Goal: Task Accomplishment & Management: Manage account settings

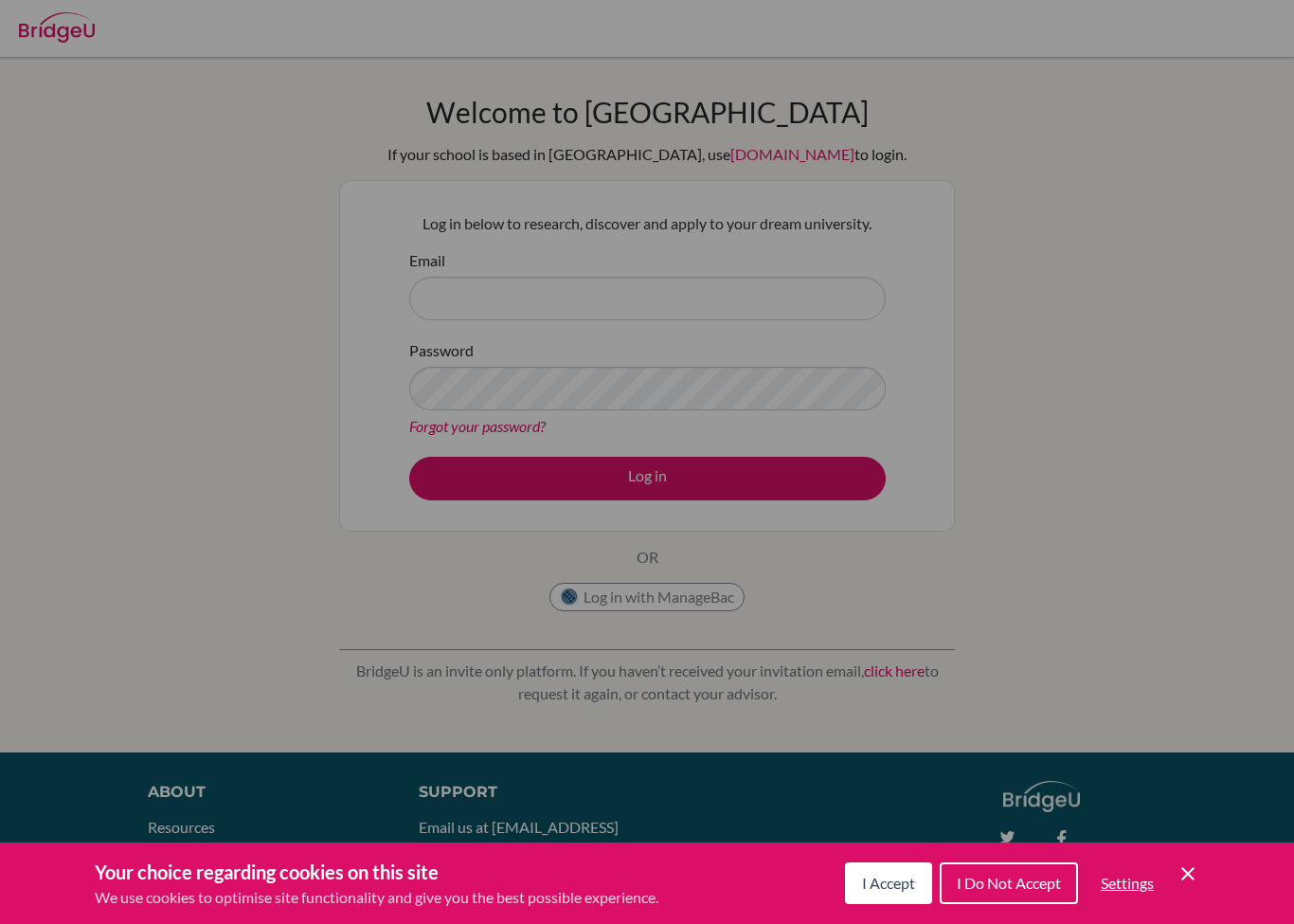
click at [956, 180] on div "Cookie Preferences" at bounding box center [647, 462] width 1294 height 924
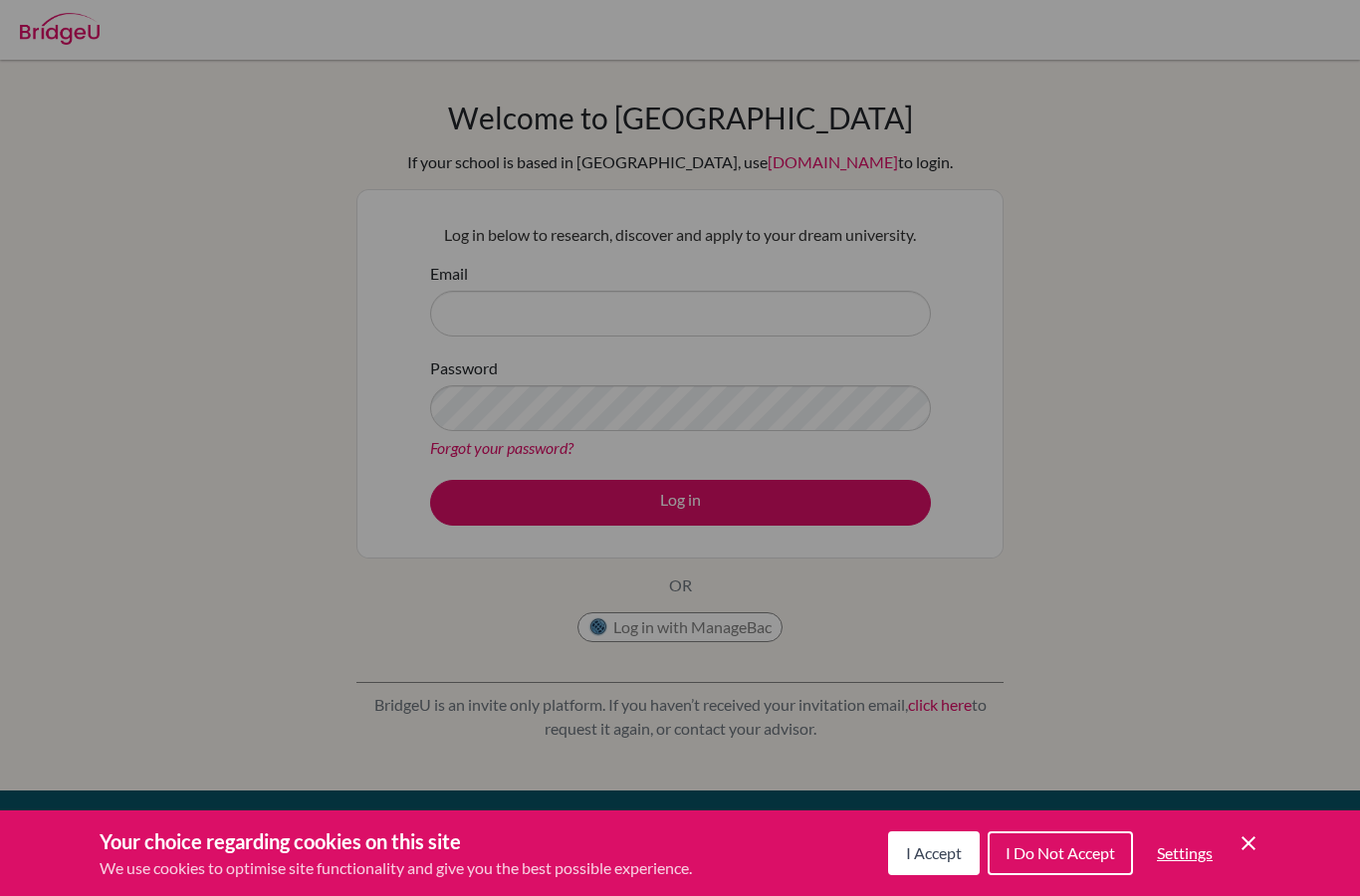
click at [934, 844] on span "I Accept" at bounding box center [934, 852] width 56 height 19
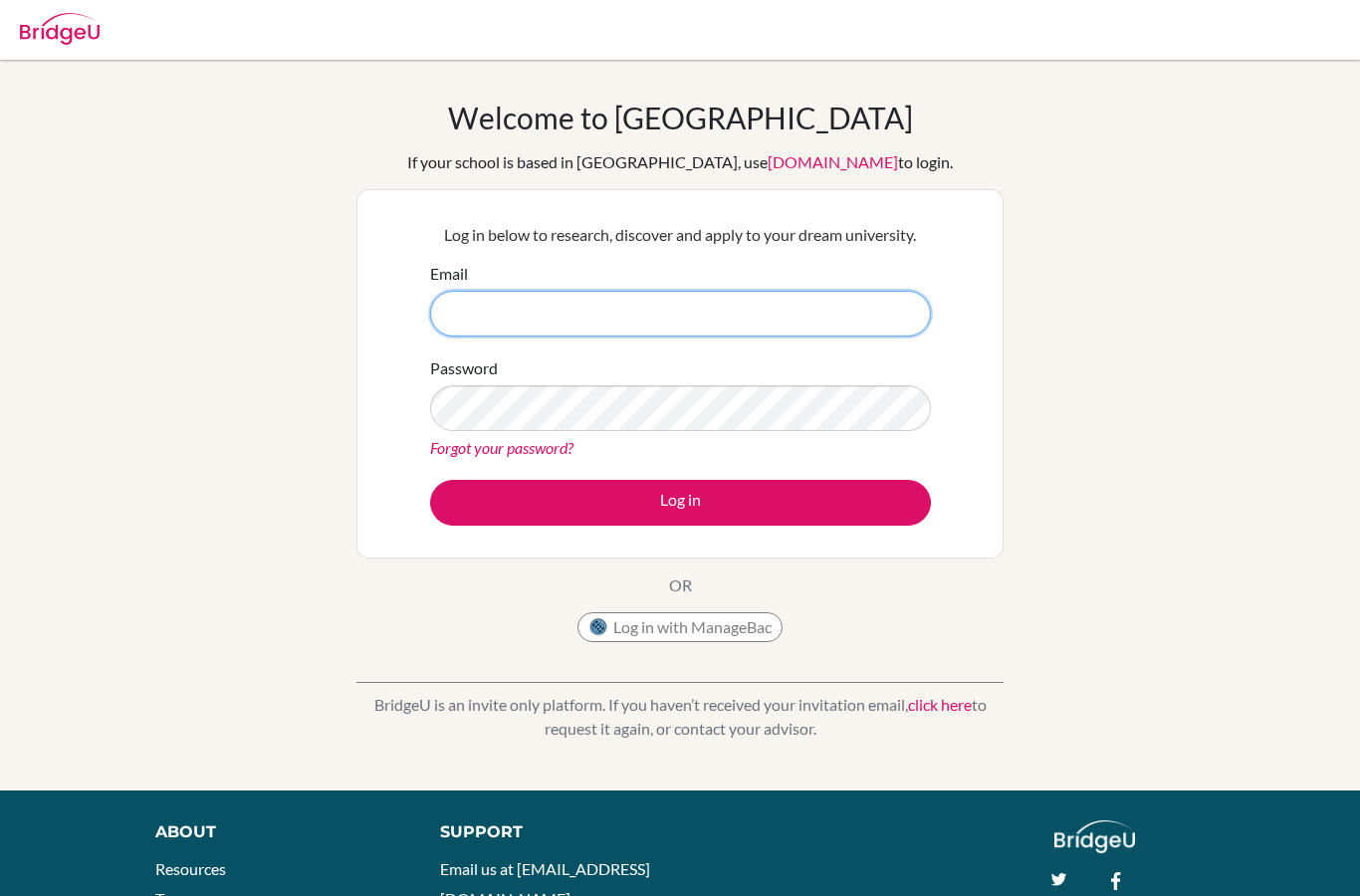
click at [698, 321] on input "Email" at bounding box center [680, 314] width 501 height 46
type input "[EMAIL_ADDRESS][DOMAIN_NAME]"
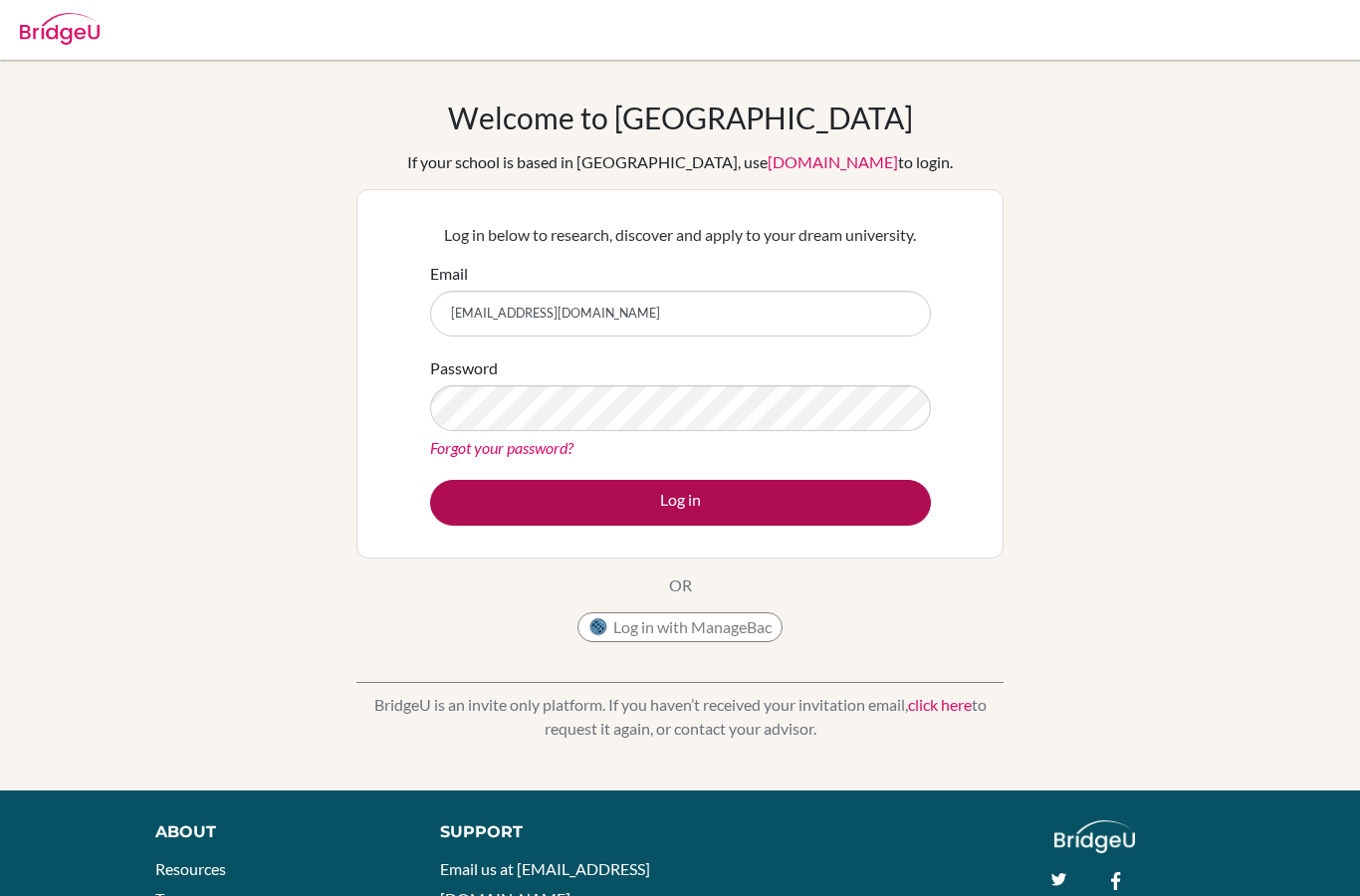
click at [655, 510] on button "Log in" at bounding box center [680, 502] width 501 height 46
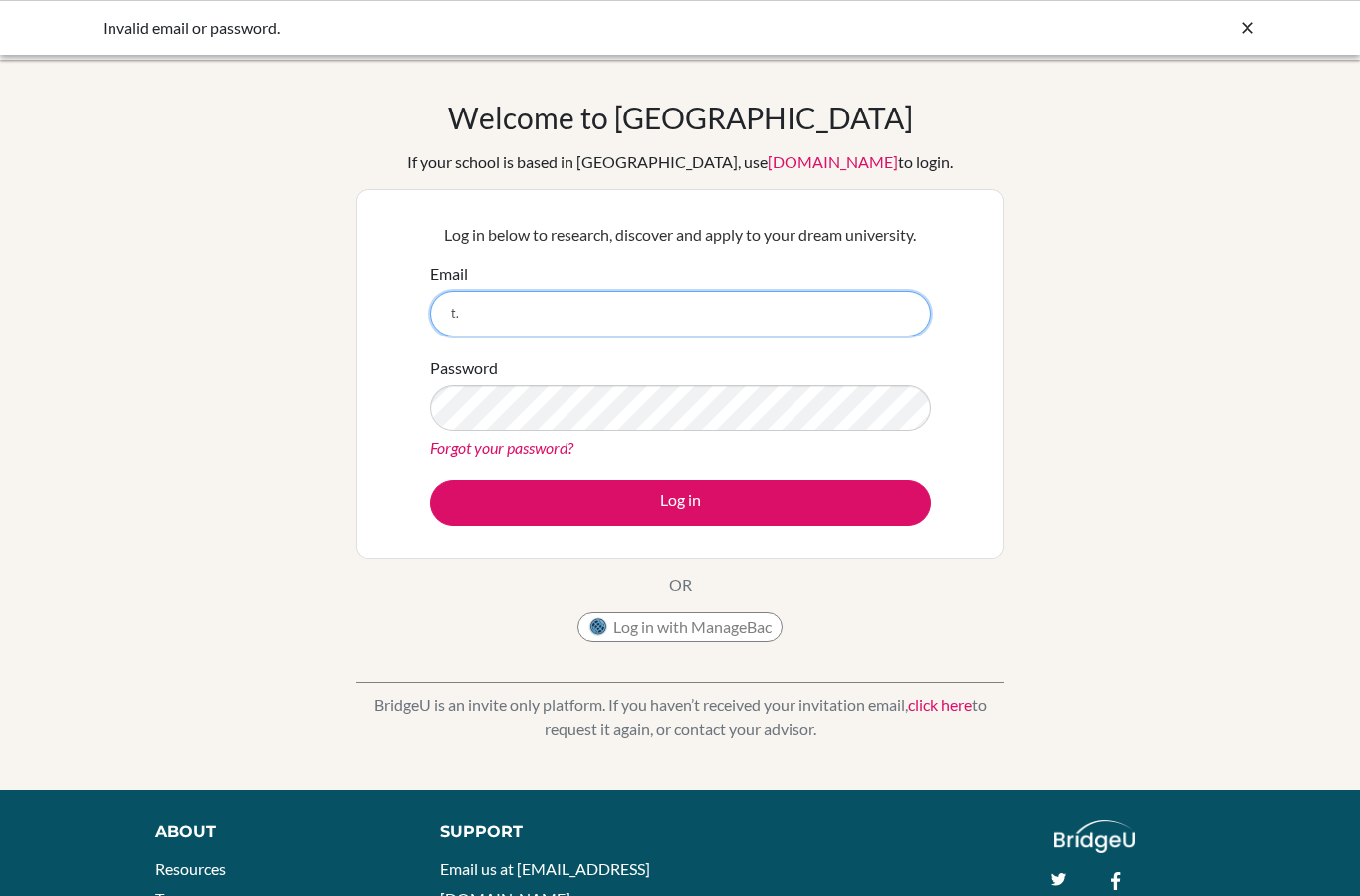
type input "t"
type input "[EMAIL_ADDRESS][DOMAIN_NAME]"
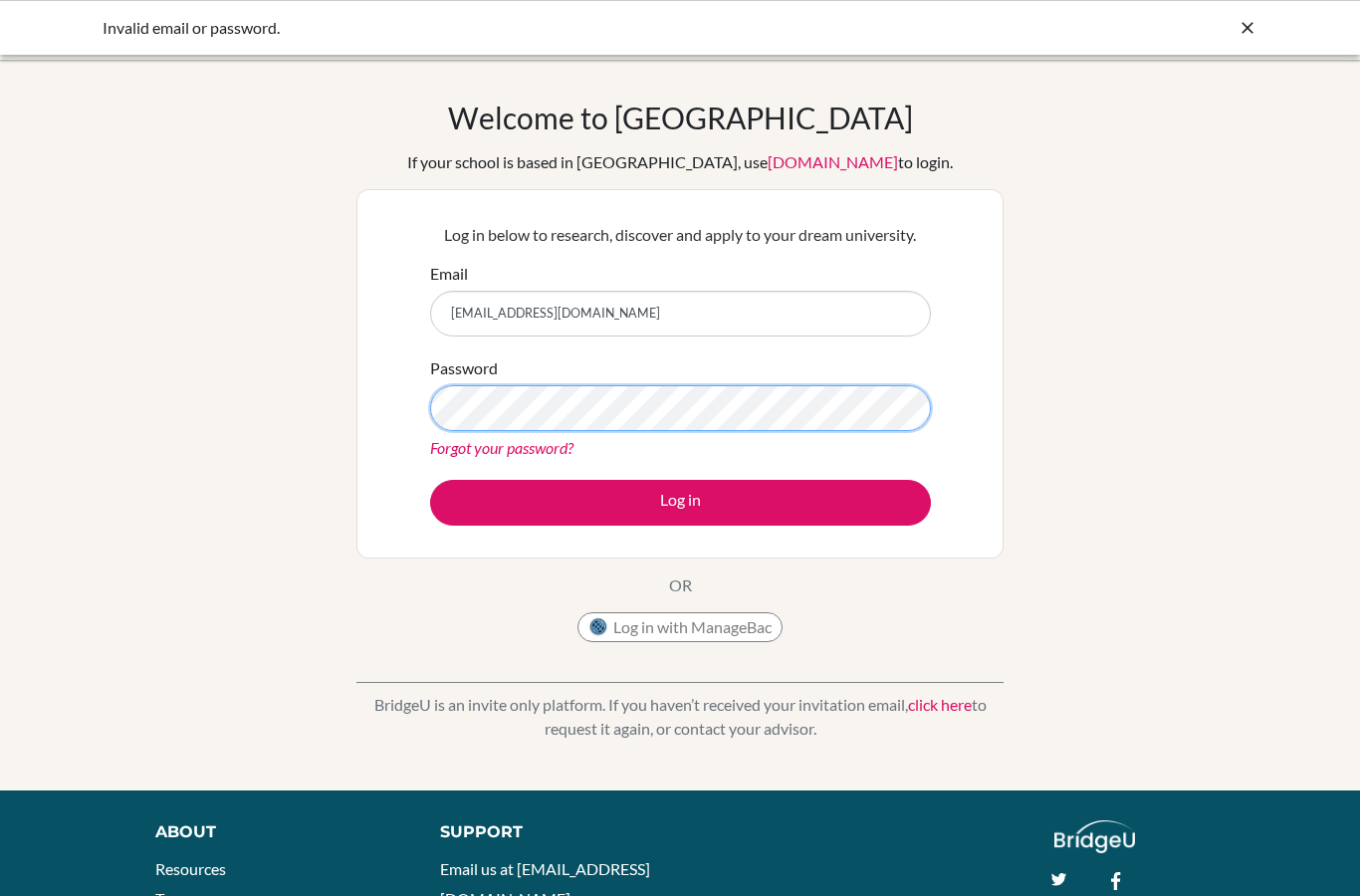
click at [680, 501] on button "Log in" at bounding box center [680, 502] width 501 height 46
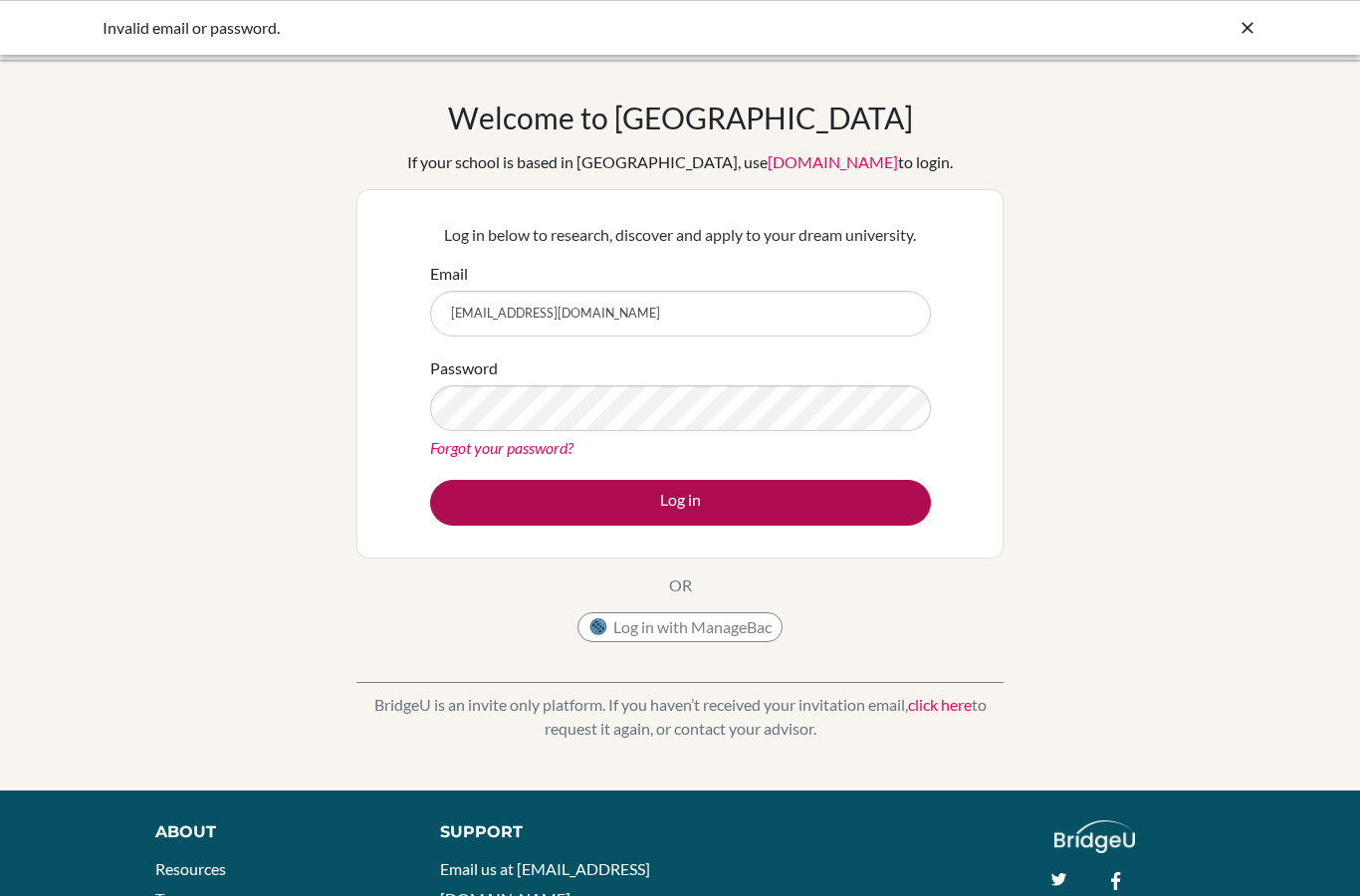
click at [686, 517] on button "Log in" at bounding box center [680, 502] width 501 height 46
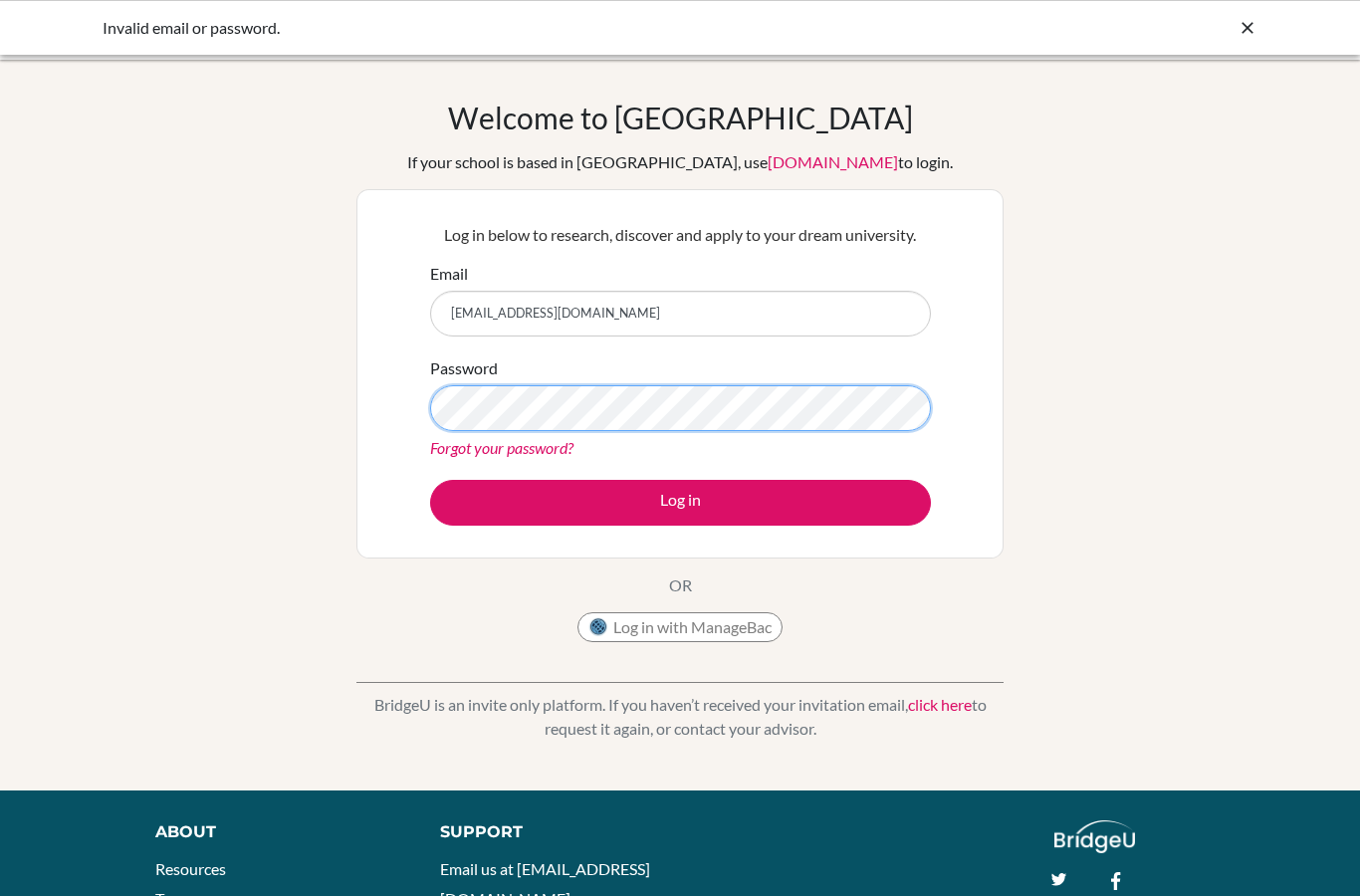
click at [680, 501] on button "Log in" at bounding box center [680, 502] width 501 height 46
click at [511, 453] on link "Forgot your password?" at bounding box center [503, 448] width 144 height 19
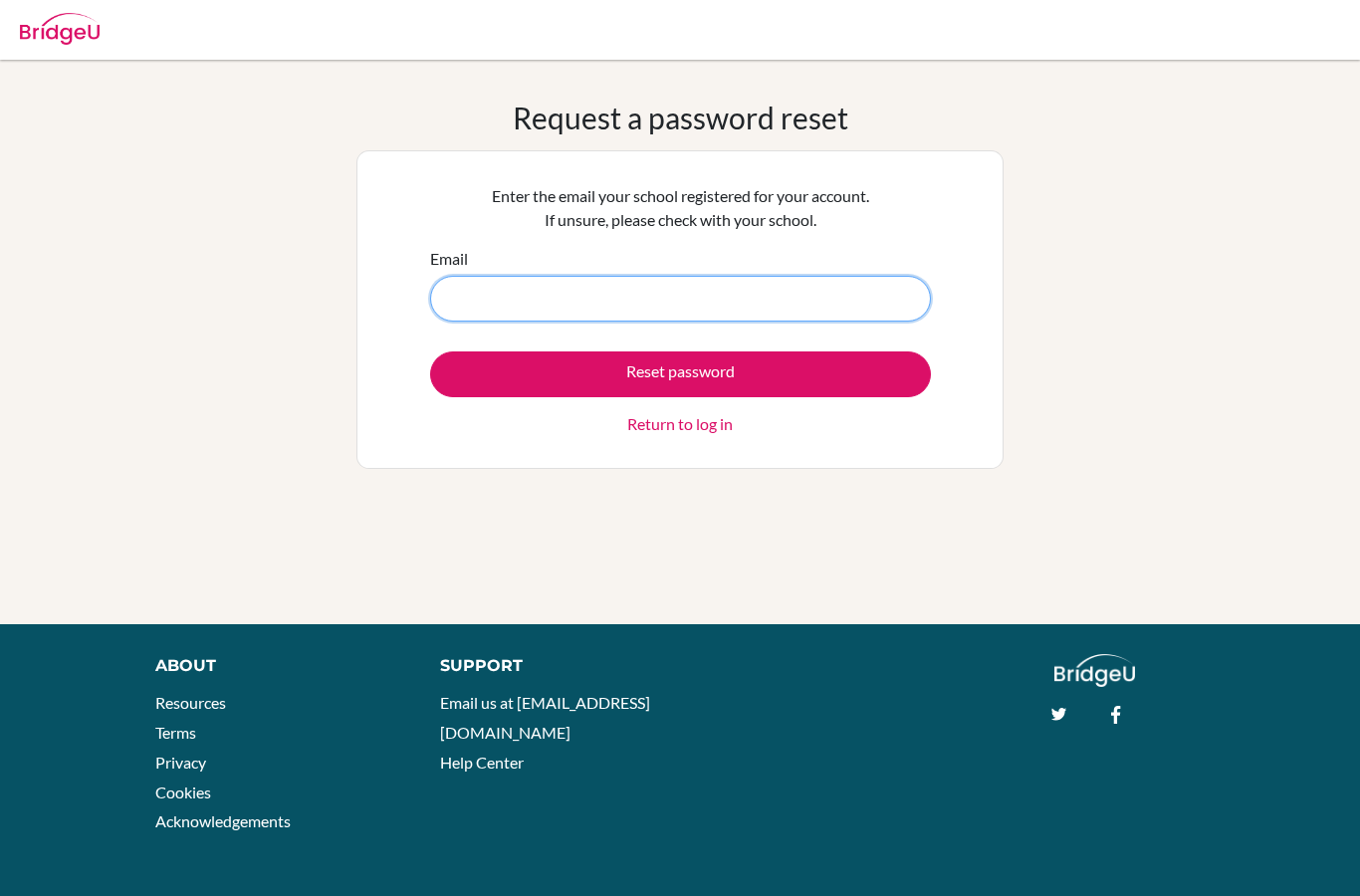
click at [537, 314] on input "Email" at bounding box center [680, 299] width 501 height 46
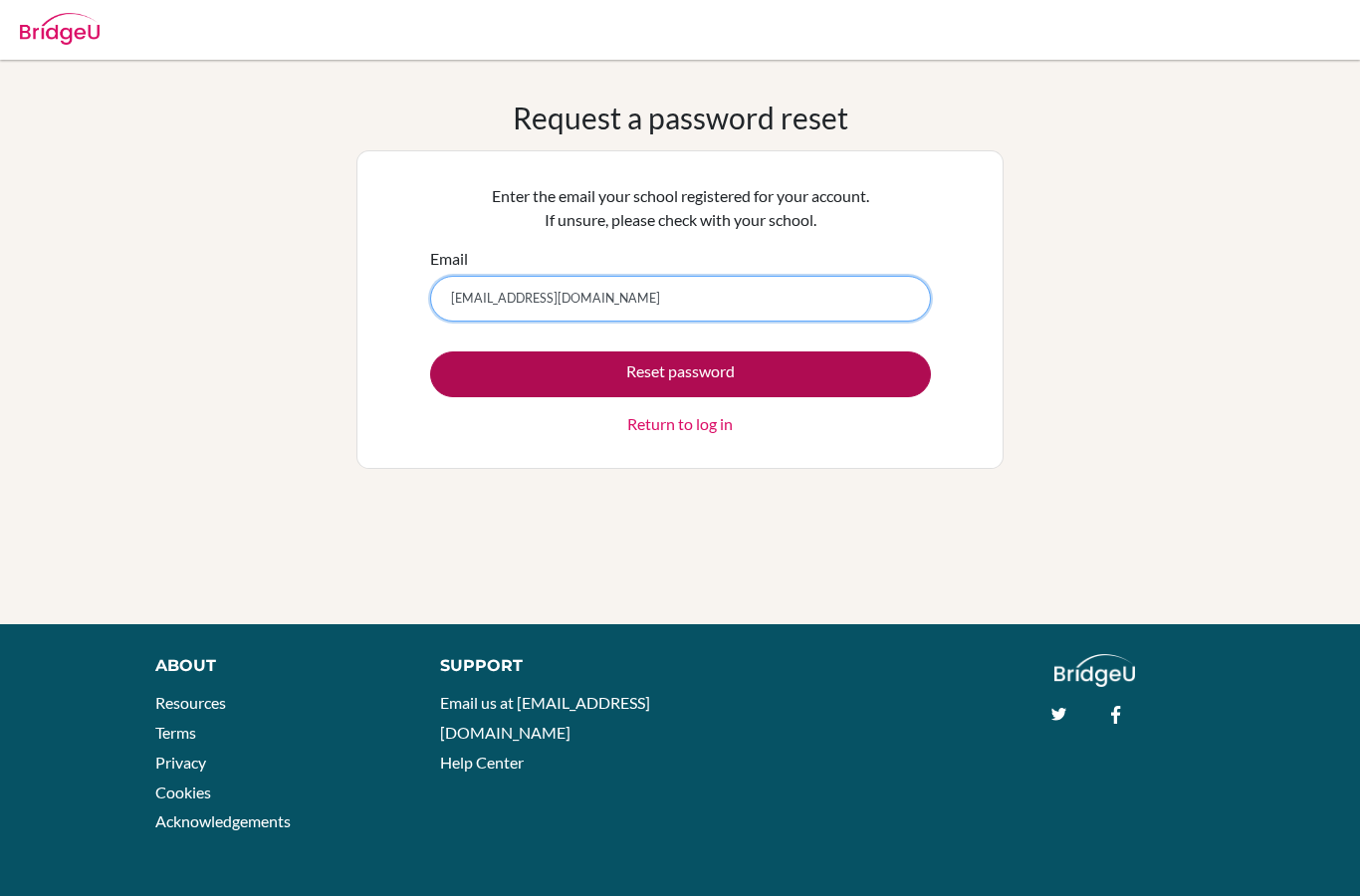
type input "namuundelger.t@asu.edu.mn"
click at [559, 382] on button "Reset password" at bounding box center [680, 375] width 501 height 46
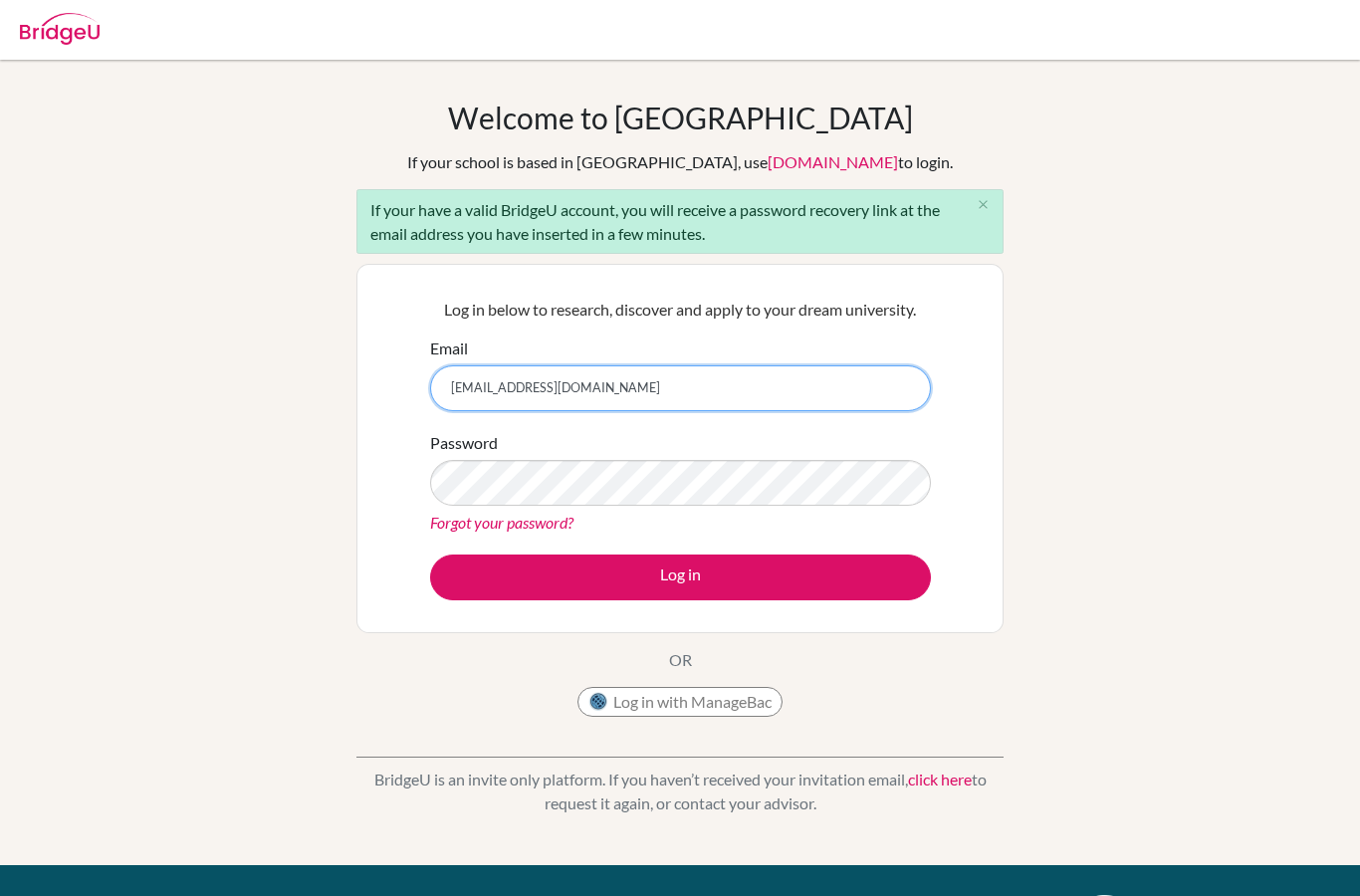
click at [627, 393] on input "[EMAIL_ADDRESS][DOMAIN_NAME]" at bounding box center [680, 389] width 501 height 46
type input "n"
type input "t.namuundelger@gmail.com"
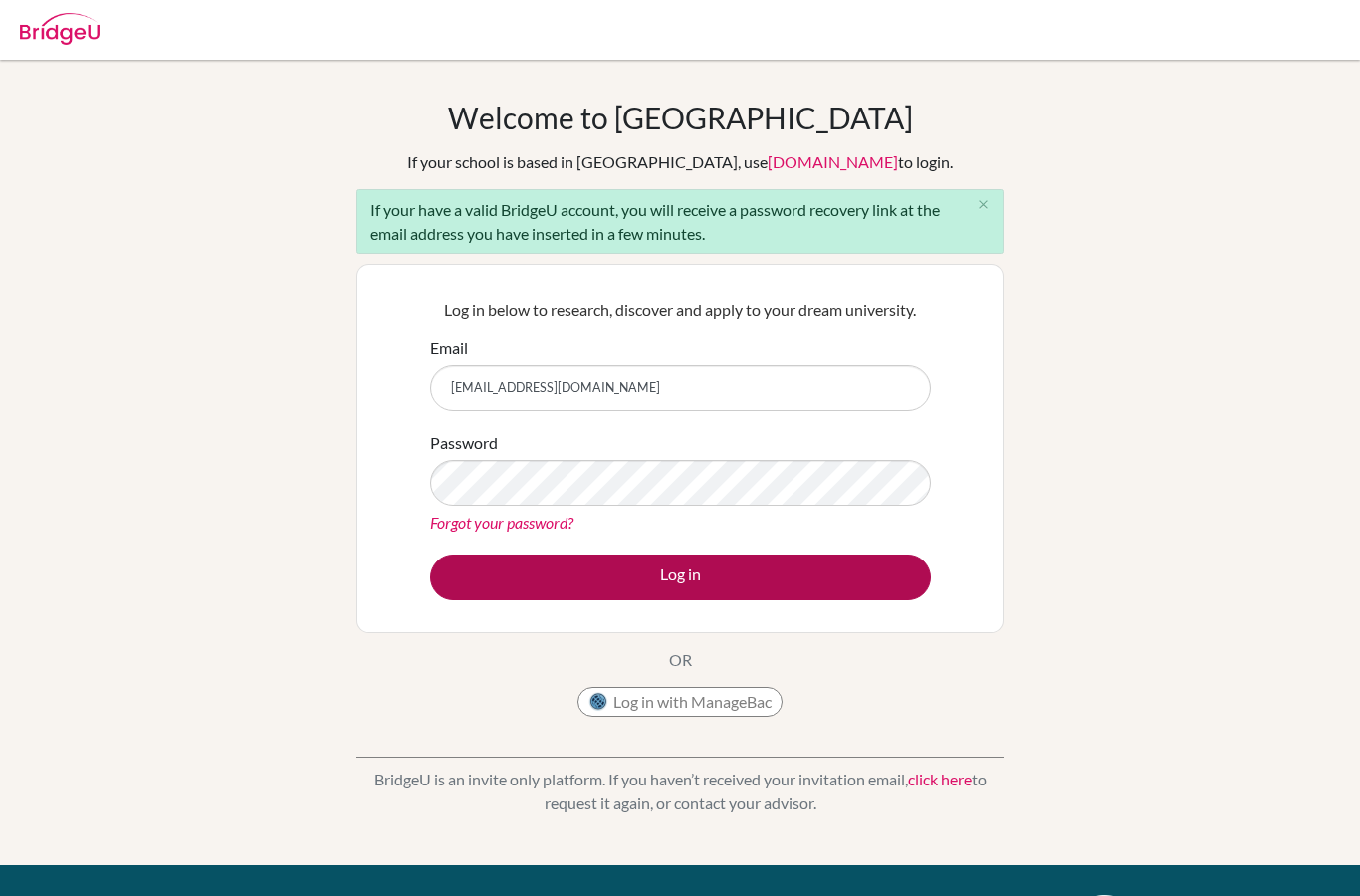
click at [652, 582] on button "Log in" at bounding box center [680, 577] width 501 height 46
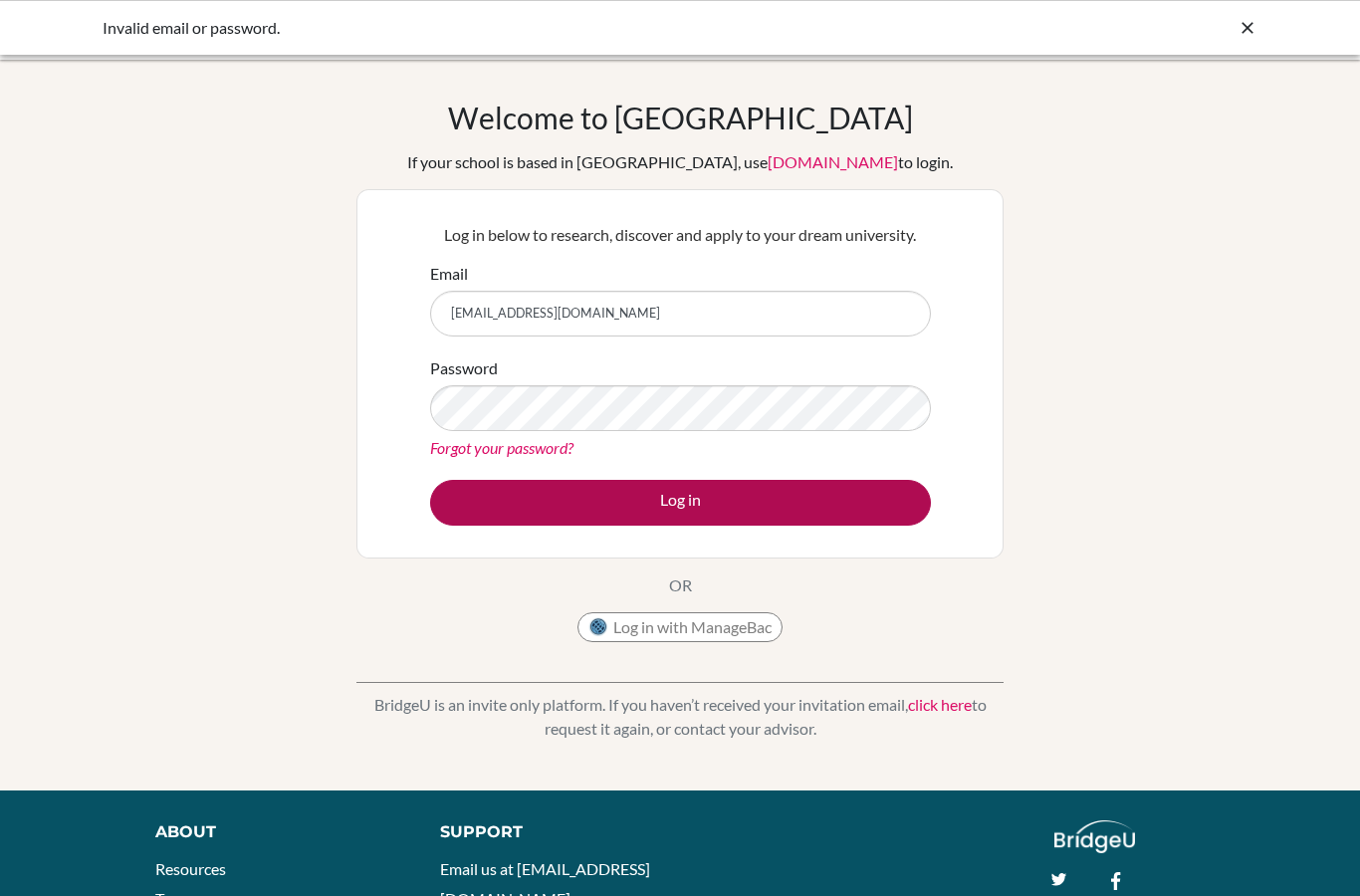
click at [679, 513] on button "Log in" at bounding box center [680, 502] width 501 height 46
